Goal: Task Accomplishment & Management: Manage account settings

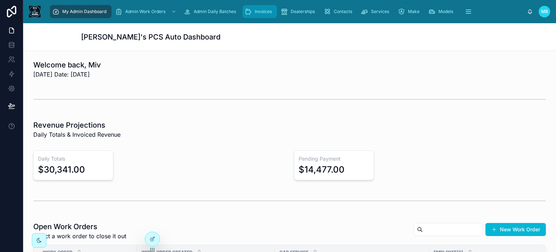
click at [251, 10] on icon "scrollable content" at bounding box center [248, 11] width 7 height 7
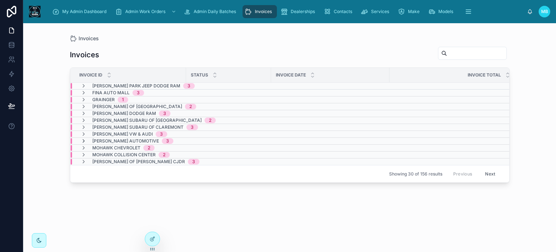
click at [82, 140] on icon at bounding box center [84, 141] width 6 height 6
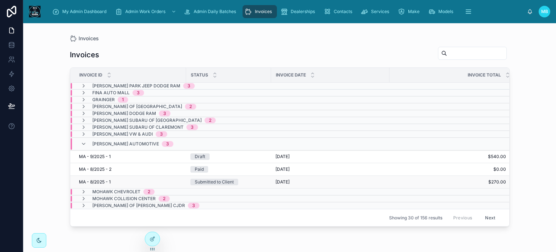
click at [206, 182] on div "Submitted to Client" at bounding box center [214, 182] width 39 height 7
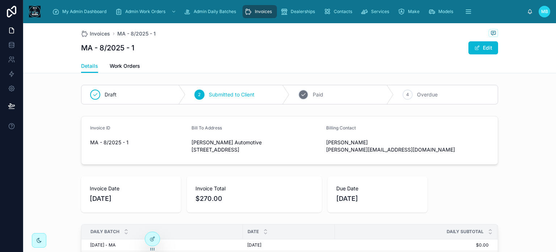
click at [301, 95] on icon at bounding box center [304, 95] width 6 height 6
click at [256, 14] on span "Invoices" at bounding box center [263, 12] width 17 height 6
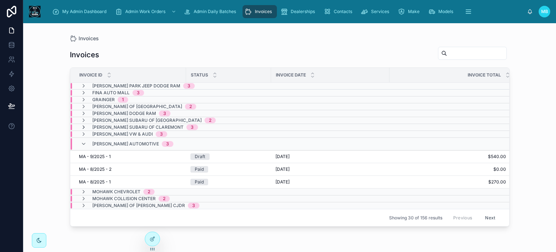
click at [83, 127] on icon at bounding box center [84, 127] width 6 height 6
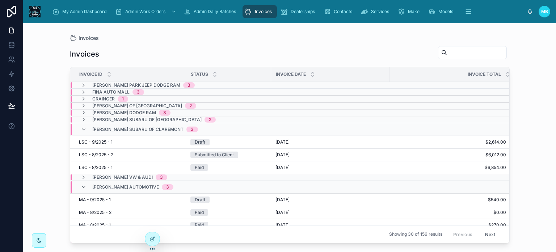
click at [485, 229] on button "Next" at bounding box center [490, 234] width 20 height 11
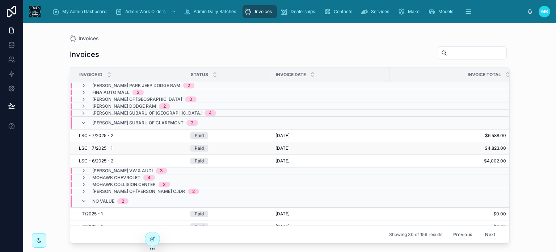
click at [100, 147] on span "LSC - 7/2025 - 1" at bounding box center [96, 148] width 34 height 6
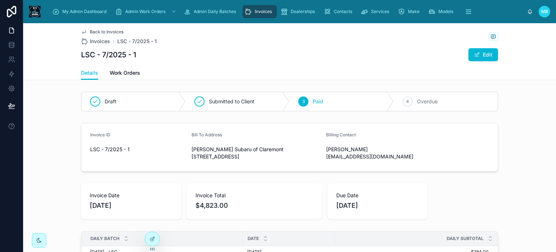
scroll to position [72, 0]
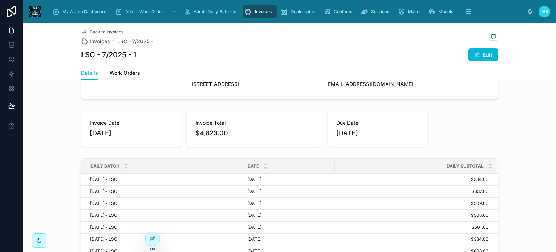
drag, startPoint x: 87, startPoint y: 130, endPoint x: 404, endPoint y: 147, distance: 317.8
click at [404, 147] on div "Invoice Date 7/1/2025 Invoice Total $4,823.00 Due Date July 18, 2025" at bounding box center [289, 128] width 417 height 36
copy div "Invoice Date 7/1/2025 Invoice Total $4,823.00 Due Date July 18, 2025"
click at [251, 13] on icon "scrollable content" at bounding box center [248, 11] width 7 height 7
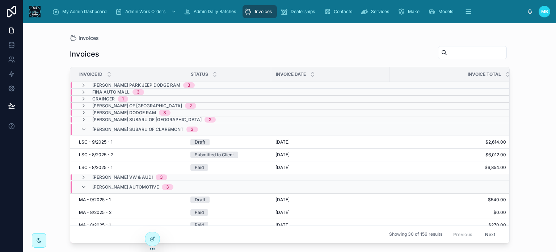
click at [487, 229] on button "Next" at bounding box center [490, 234] width 20 height 11
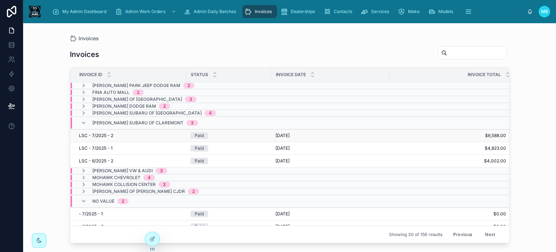
click at [104, 134] on span "LSC - 7/2025 - 2" at bounding box center [96, 136] width 34 height 6
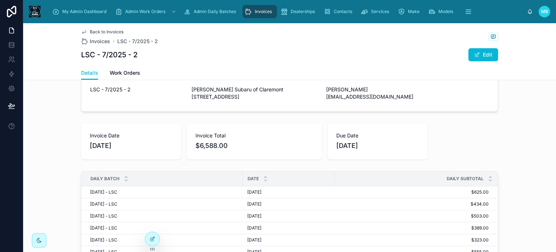
scroll to position [72, 0]
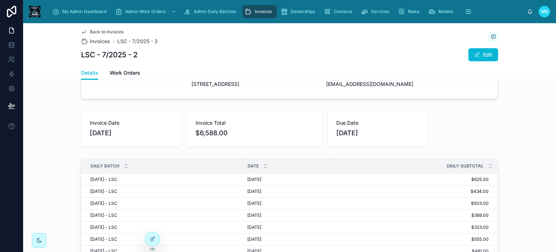
drag, startPoint x: 84, startPoint y: 130, endPoint x: 404, endPoint y: 140, distance: 319.7
click at [404, 140] on div "Invoice Date 7/16/2025 Invoice Total $6,588.00 Due Date August 2, 2025" at bounding box center [289, 128] width 417 height 36
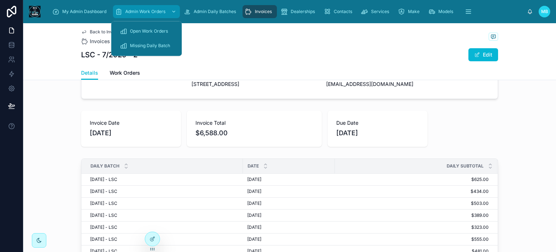
copy div "Invoice Date 7/16/2025 Invoice Total $6,588.00 Due Date August 2, 2025"
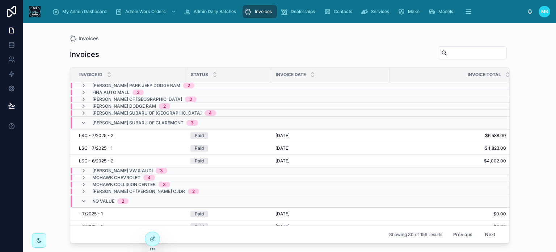
click at [455, 229] on button "Previous" at bounding box center [462, 234] width 29 height 11
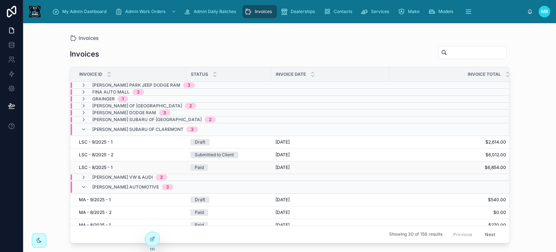
click at [97, 166] on span "LSC - 8/2025 - 1" at bounding box center [96, 167] width 34 height 6
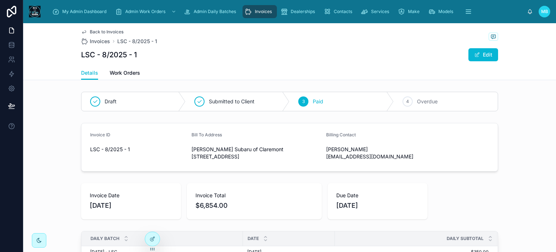
drag, startPoint x: 87, startPoint y: 200, endPoint x: 411, endPoint y: 212, distance: 324.8
click at [411, 212] on div "Invoice Date 8/1/2025 Invoice Total $6,854.00 Due Date August 18, 2025" at bounding box center [289, 201] width 417 height 36
copy div "Invoice Date 8/1/2025 Invoice Total $6,854.00 Due Date August 18, 2025"
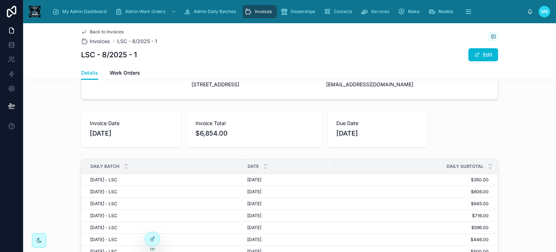
scroll to position [72, 0]
click at [306, 138] on span "$6,854.00" at bounding box center [255, 133] width 118 height 10
drag, startPoint x: 88, startPoint y: 130, endPoint x: 391, endPoint y: 141, distance: 303.0
click at [391, 141] on div "Invoice Date 8/1/2025 Invoice Total $6,854.00 Due Date August 18, 2025" at bounding box center [289, 128] width 417 height 36
copy div "nvoice Date 8/1/2025 Invoice Total $6,854.00 Due Date August 18, 2025"
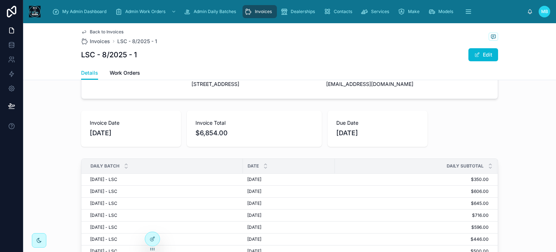
click at [251, 13] on icon "scrollable content" at bounding box center [248, 11] width 7 height 7
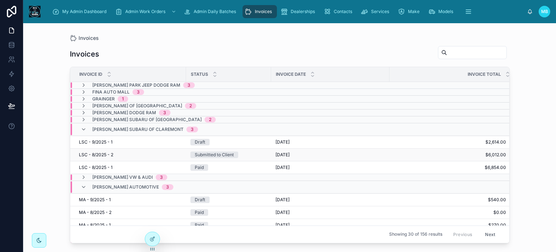
click at [96, 153] on span "LSC - 8/2025 - 2" at bounding box center [96, 155] width 34 height 6
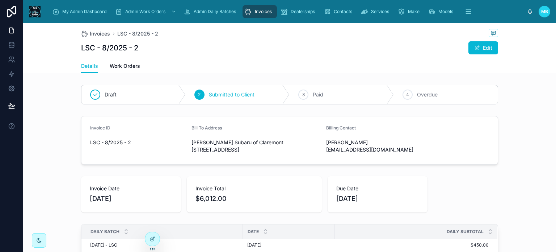
scroll to position [36, 0]
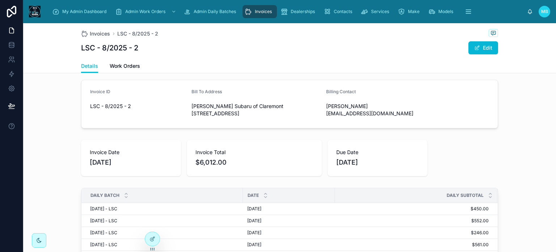
drag, startPoint x: 264, startPoint y: 13, endPoint x: 264, endPoint y: 17, distance: 3.6
click at [264, 13] on span "Invoices" at bounding box center [263, 12] width 17 height 6
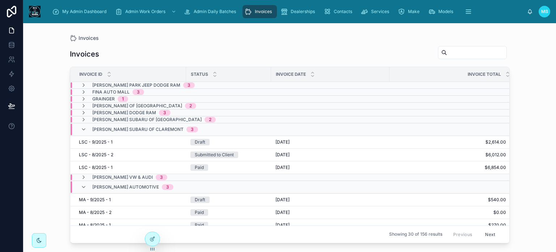
click at [484, 229] on button "Next" at bounding box center [490, 234] width 20 height 11
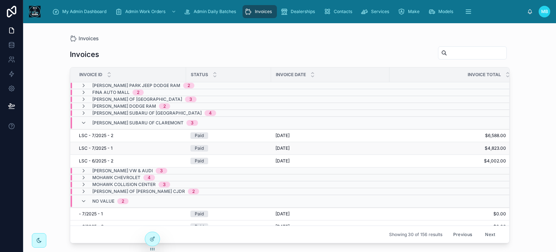
click at [103, 145] on span "LSC - 7/2025 - 1" at bounding box center [96, 148] width 34 height 6
click at [90, 135] on span "LSC - 7/2025 - 2" at bounding box center [96, 136] width 34 height 6
click at [463, 229] on button "Previous" at bounding box center [462, 234] width 29 height 11
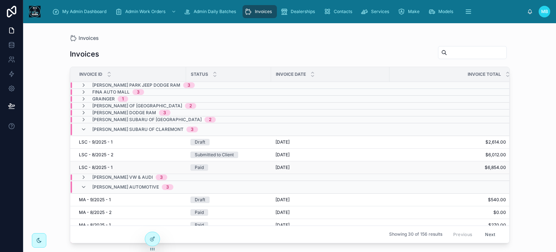
click at [96, 166] on span "LSC - 8/2025 - 1" at bounding box center [96, 167] width 34 height 6
click at [214, 153] on div "Submitted to Client" at bounding box center [214, 154] width 39 height 7
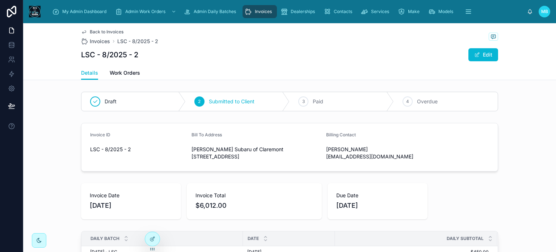
click at [255, 7] on div "Invoices" at bounding box center [260, 12] width 30 height 12
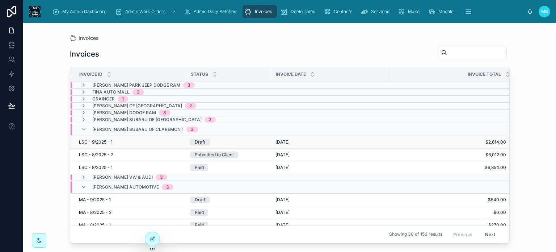
click at [100, 141] on span "LSC - 9/2025 - 1" at bounding box center [96, 142] width 34 height 6
